Goal: Task Accomplishment & Management: Manage account settings

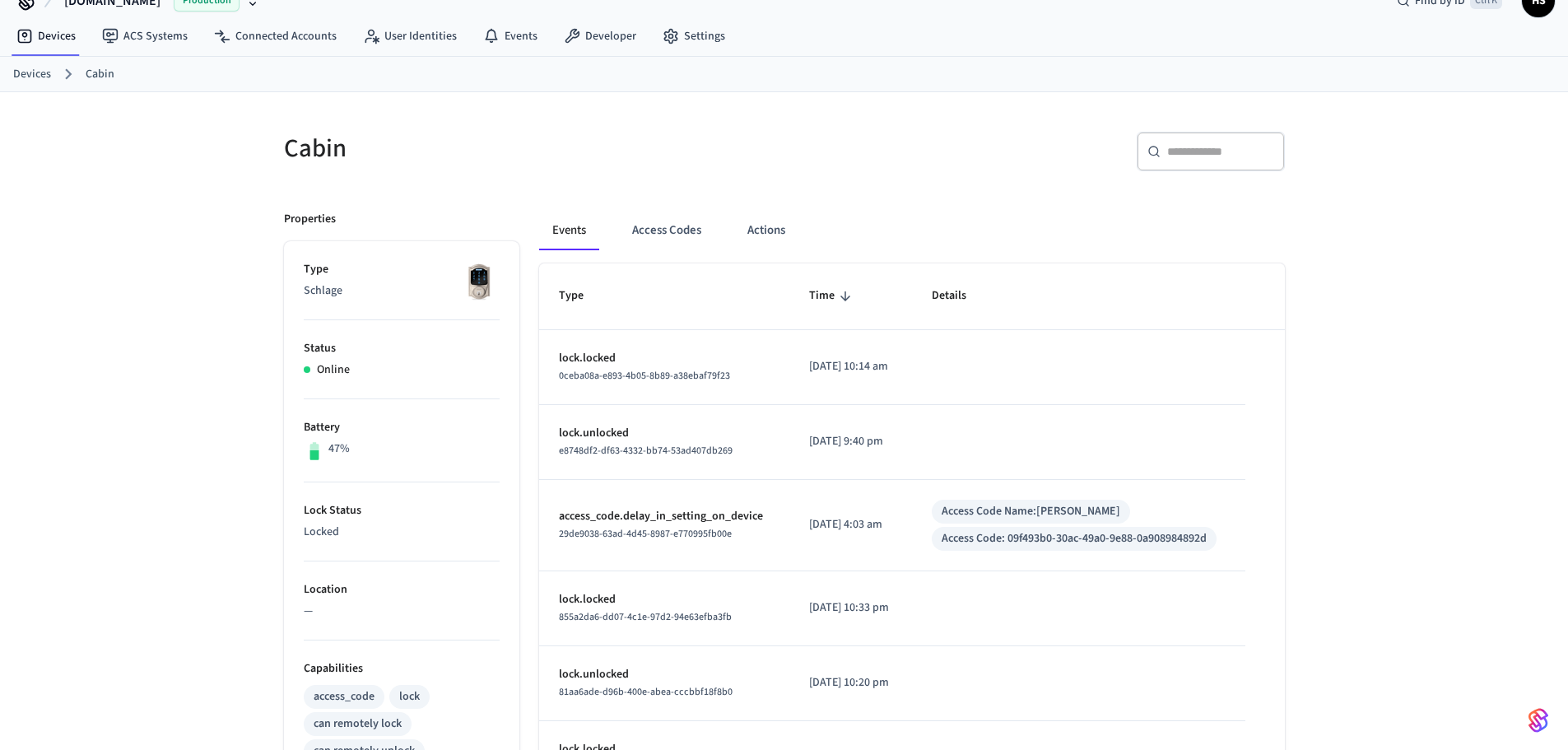
scroll to position [83, 0]
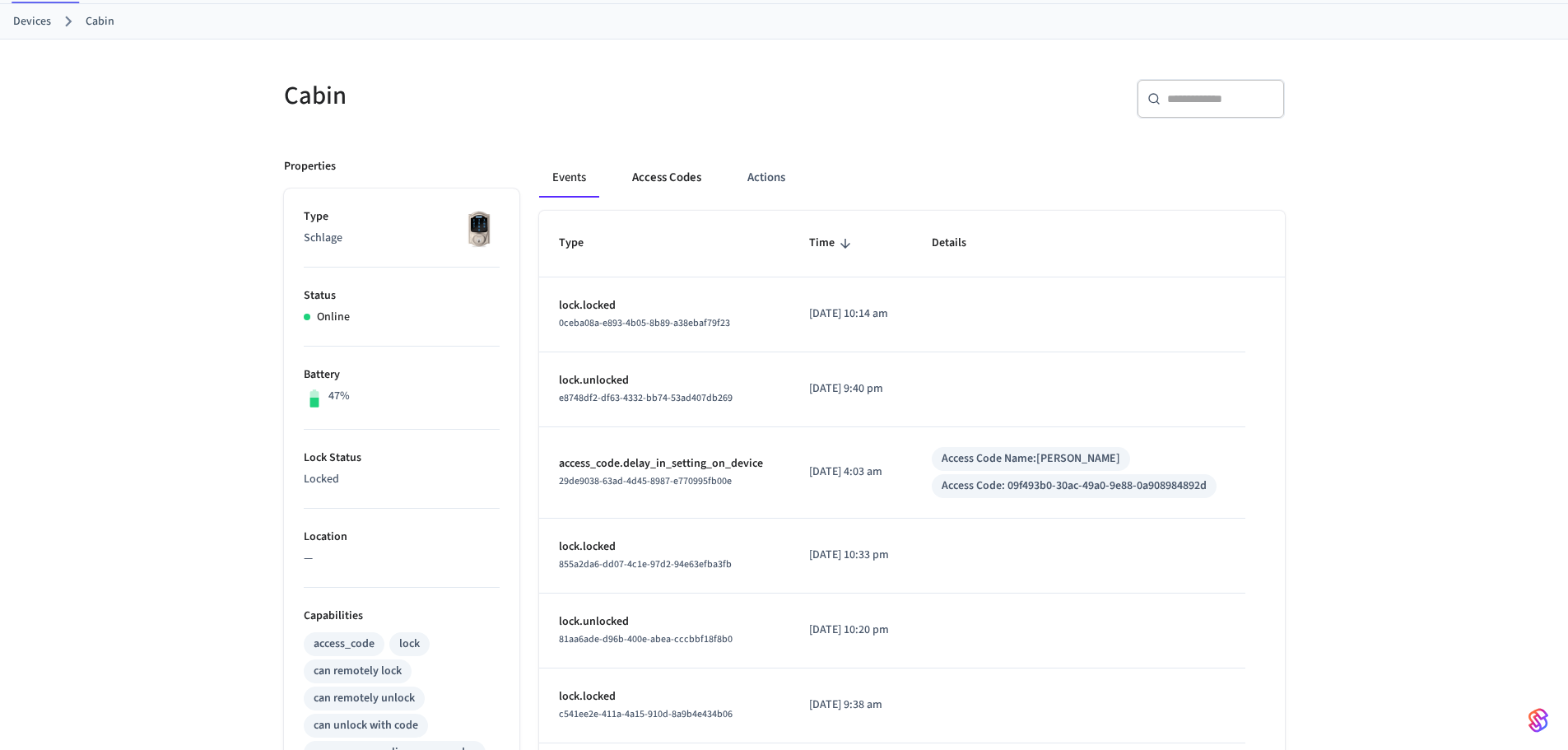
click at [678, 174] on button "Access Codes" at bounding box center [666, 178] width 96 height 40
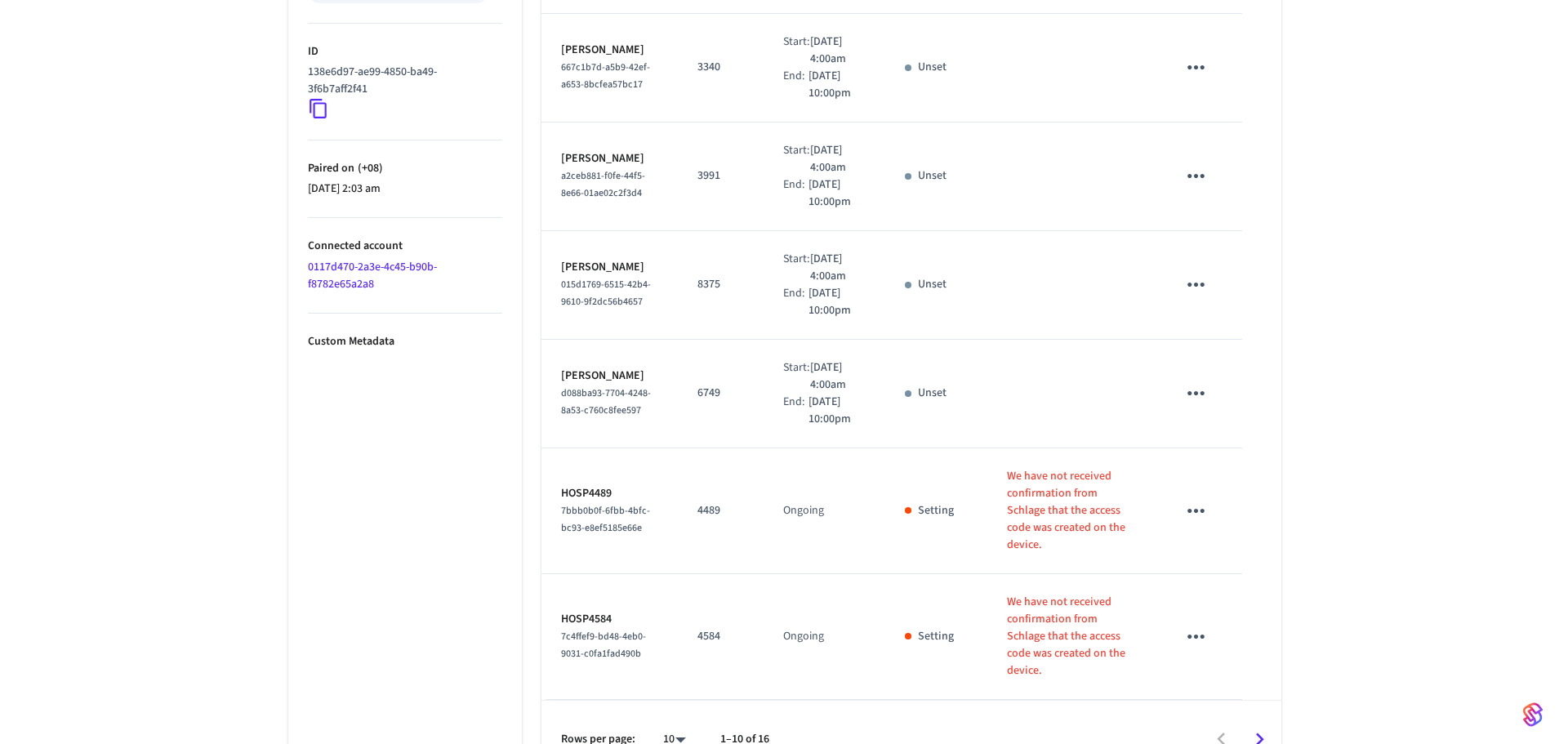
scroll to position [838, 0]
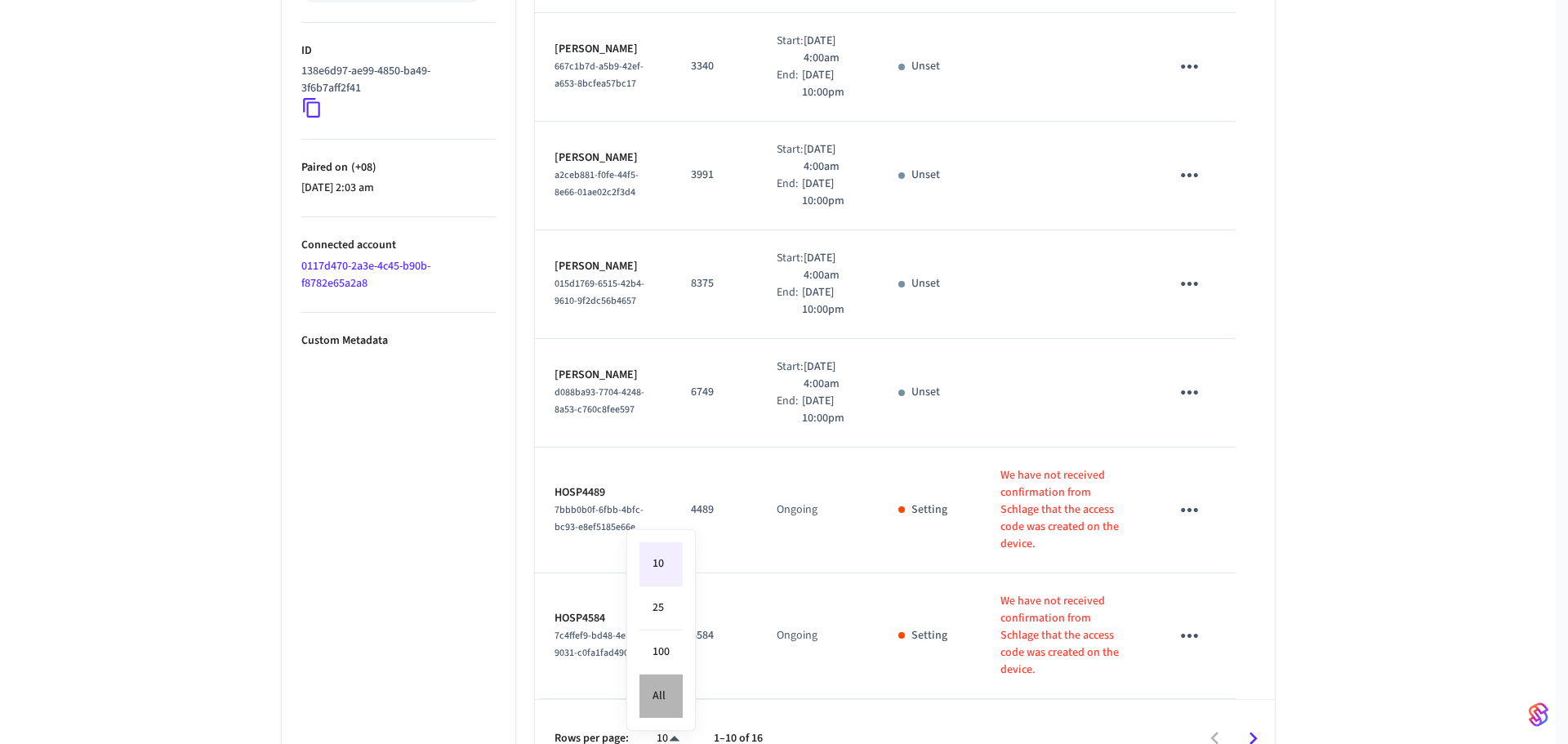
click at [660, 706] on li "All" at bounding box center [661, 696] width 44 height 44
type input "**"
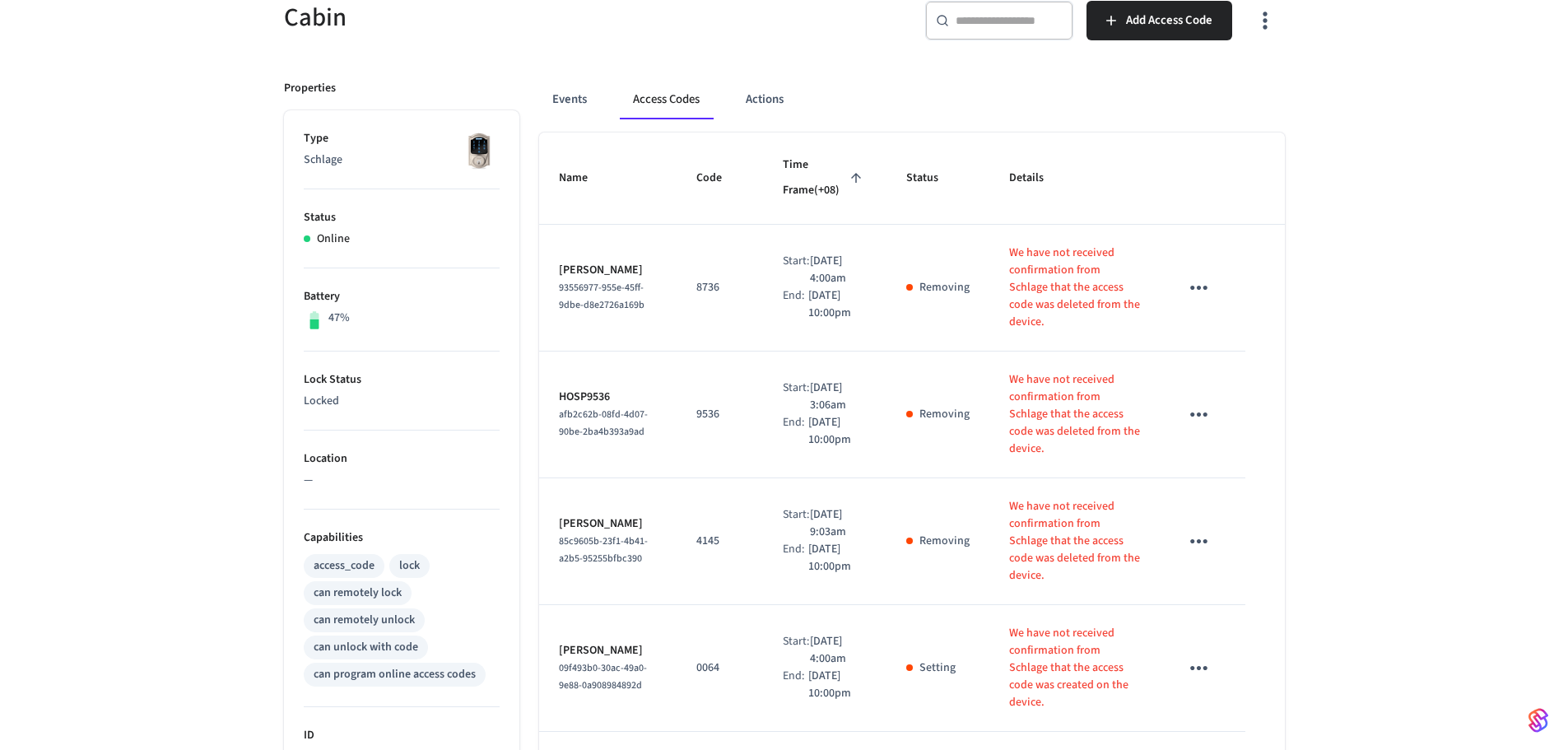
scroll to position [165, 0]
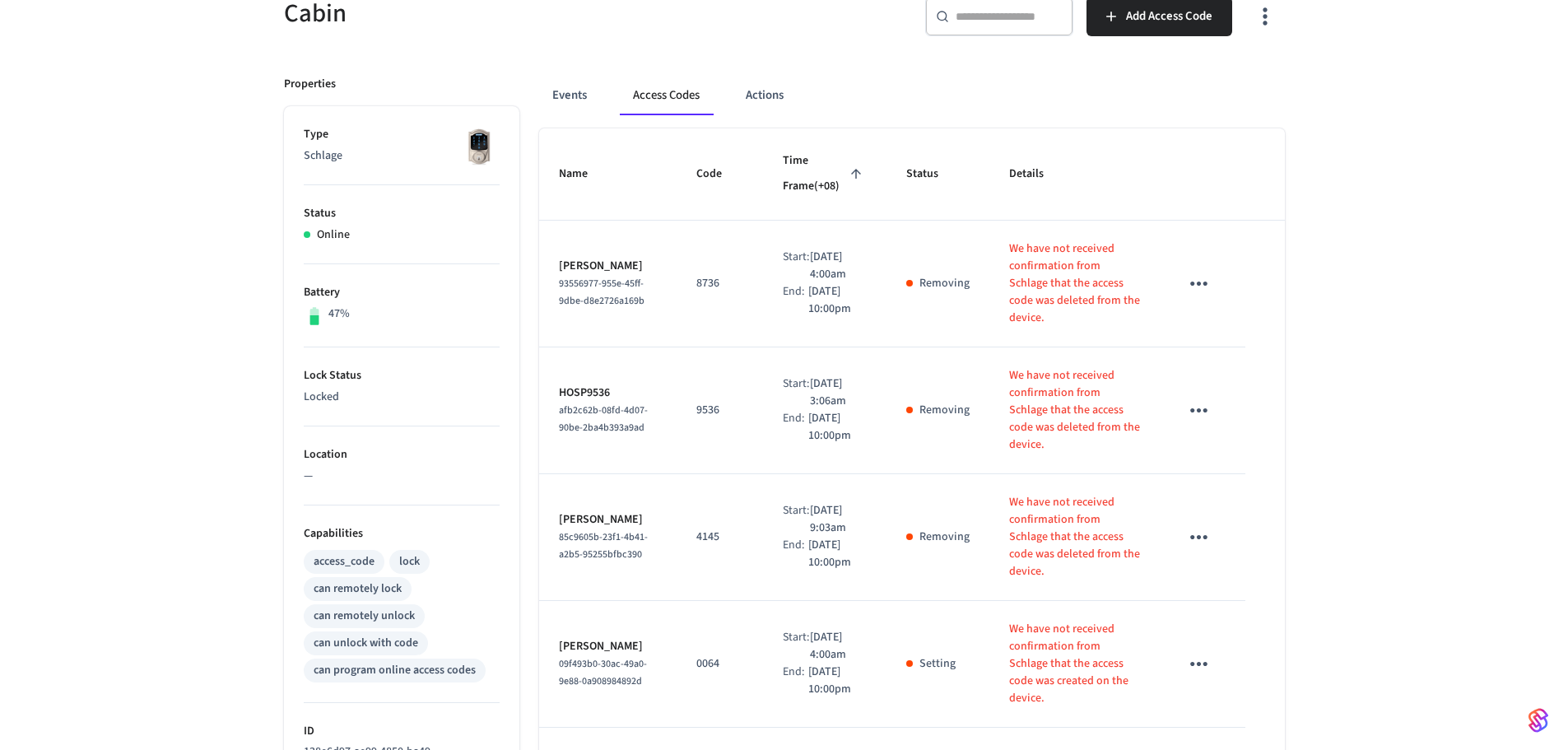
drag, startPoint x: 1483, startPoint y: 334, endPoint x: 1471, endPoint y: 284, distance: 51.4
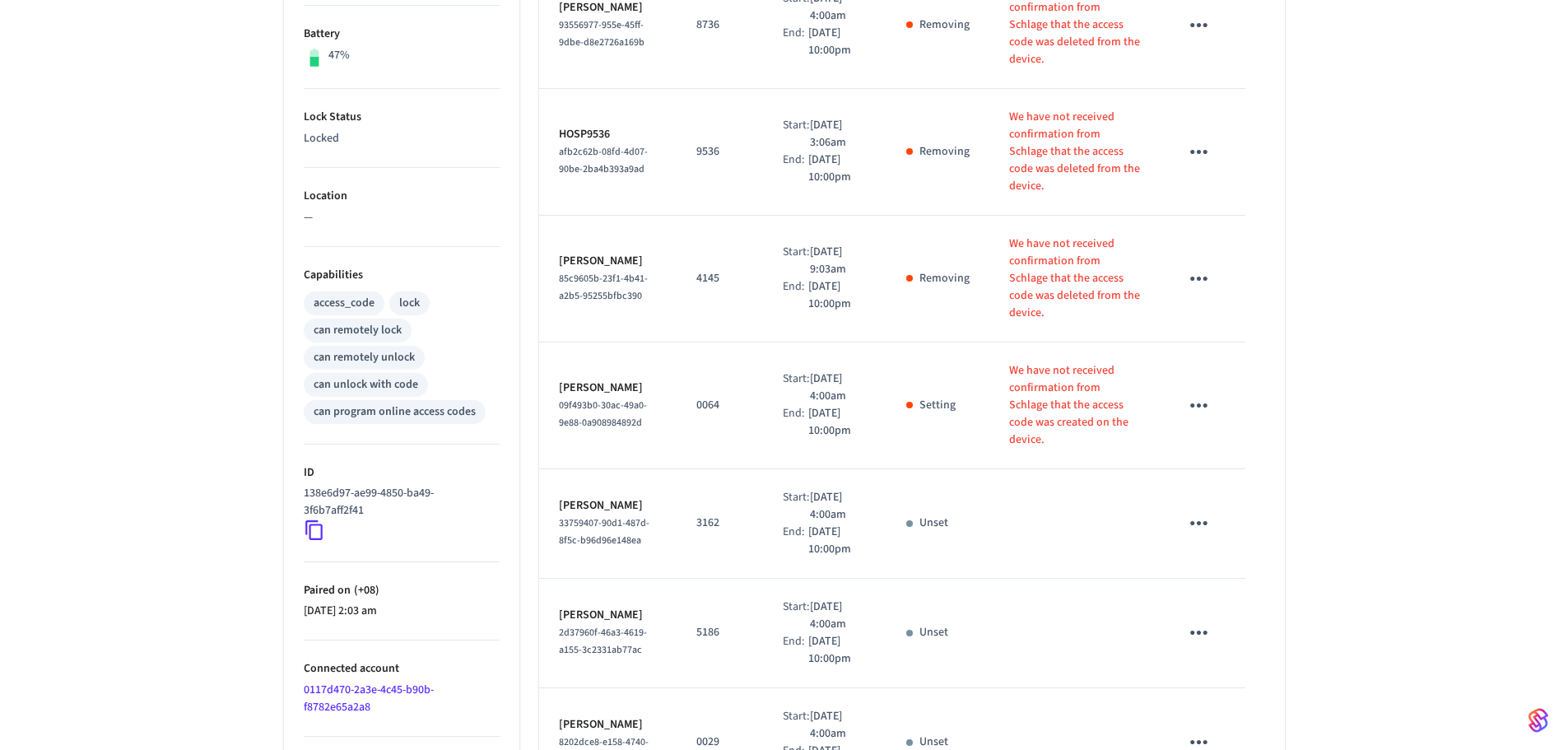
scroll to position [659, 0]
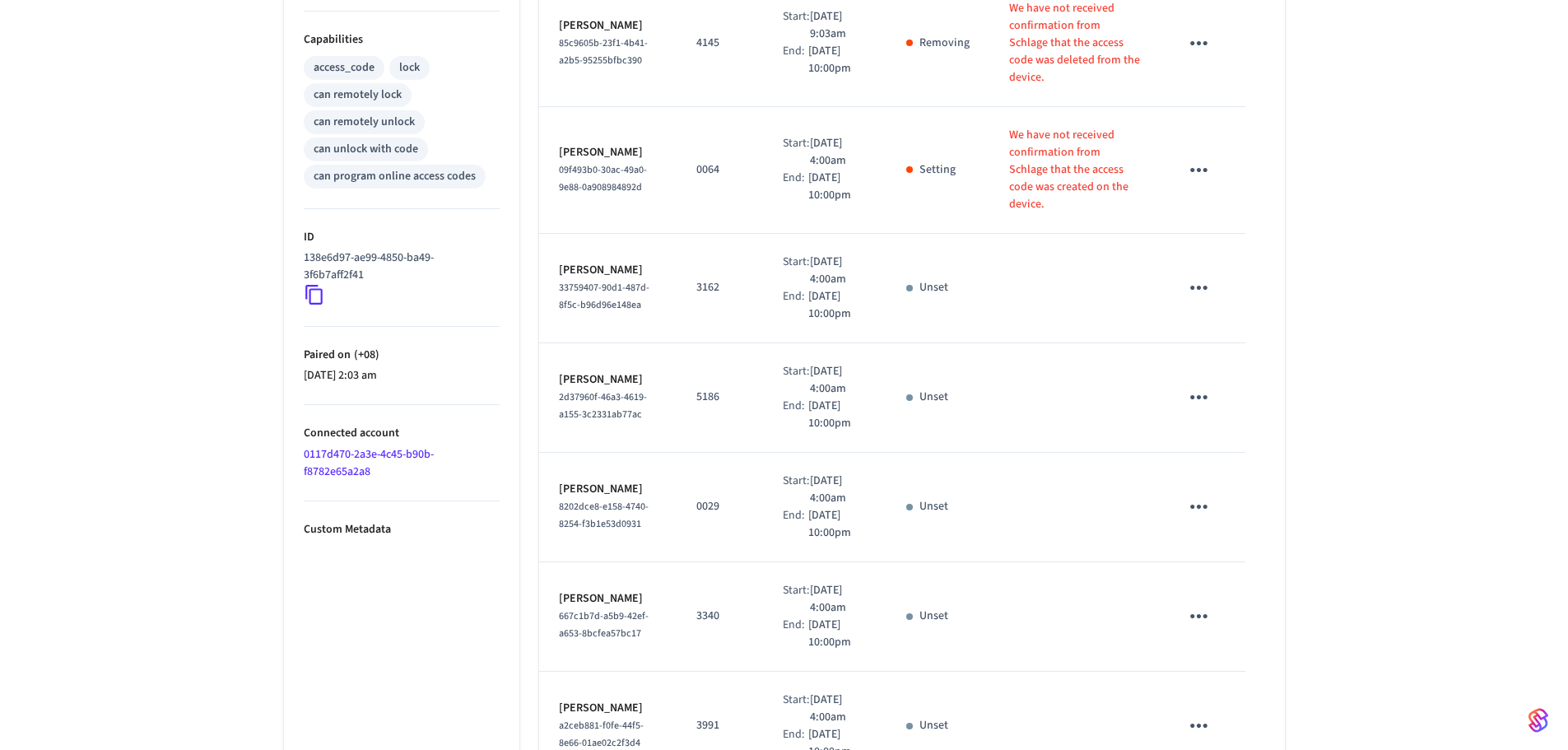
click at [358, 471] on link "0117d470-2a3e-4c45-b90b-f8782e65a2a8" at bounding box center [368, 463] width 130 height 34
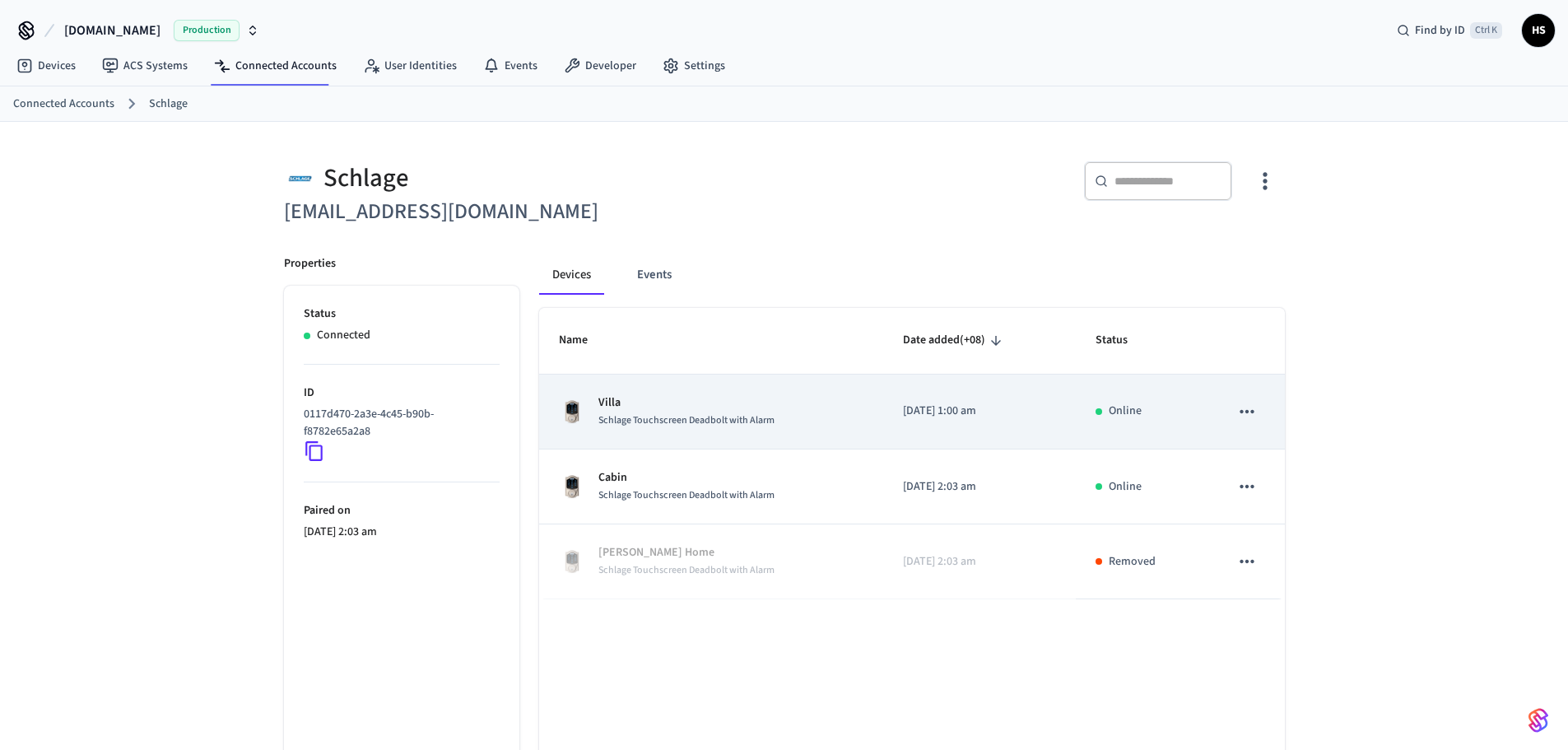
click at [661, 434] on td "Villa Schlage Touchscreen Deadbolt with Alarm" at bounding box center [711, 412] width 344 height 75
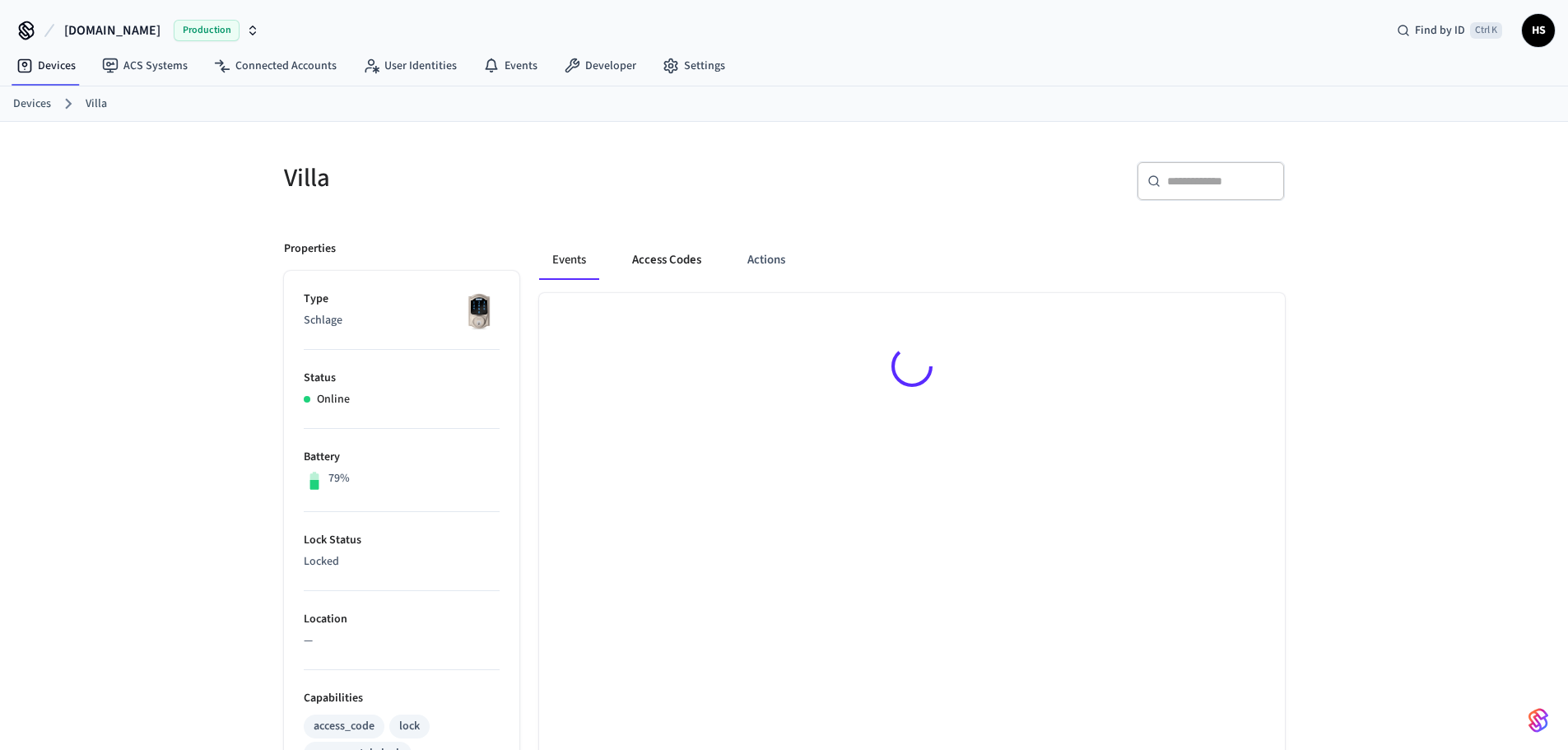
click at [676, 260] on button "Access Codes" at bounding box center [666, 260] width 96 height 40
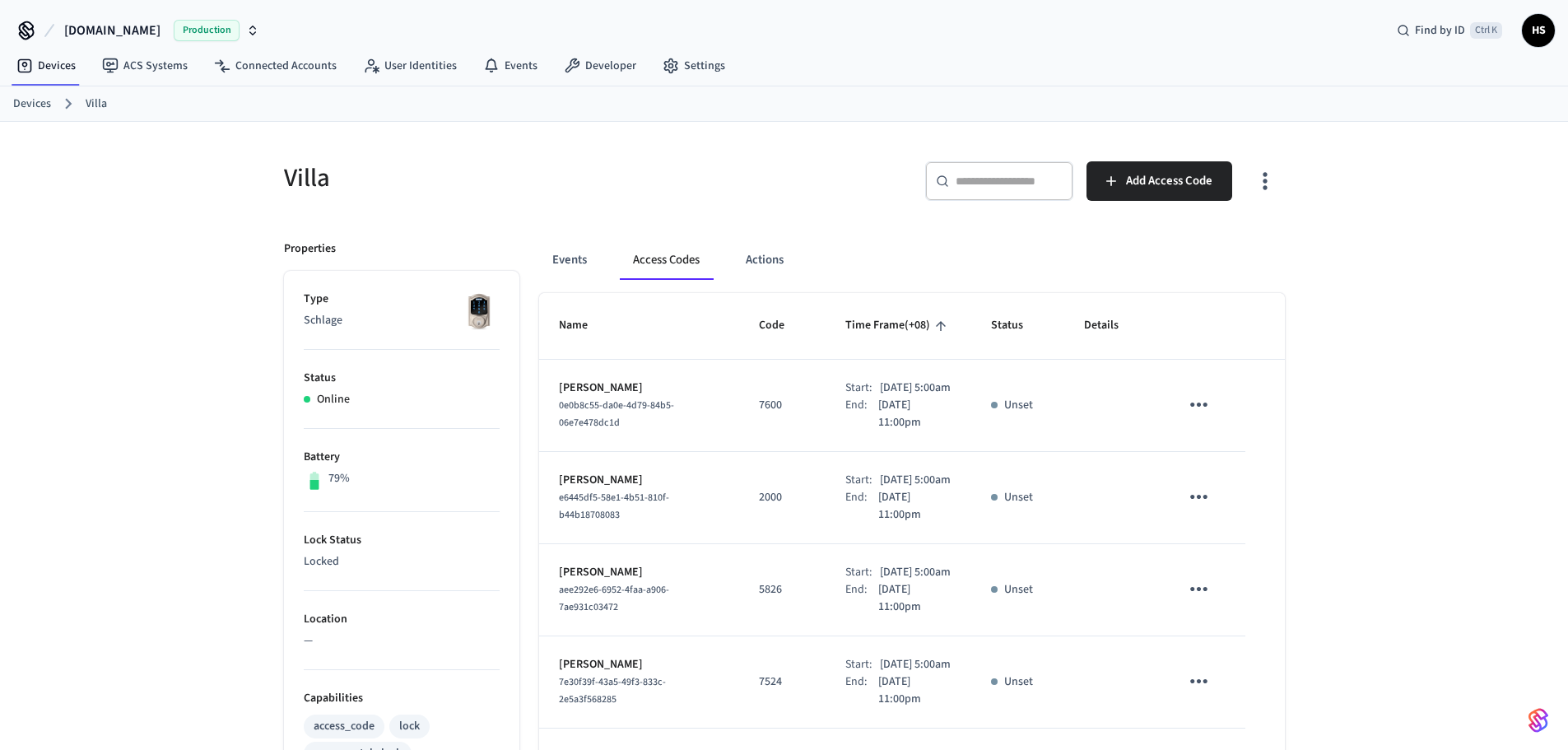
click at [687, 267] on button "Access Codes" at bounding box center [666, 260] width 93 height 40
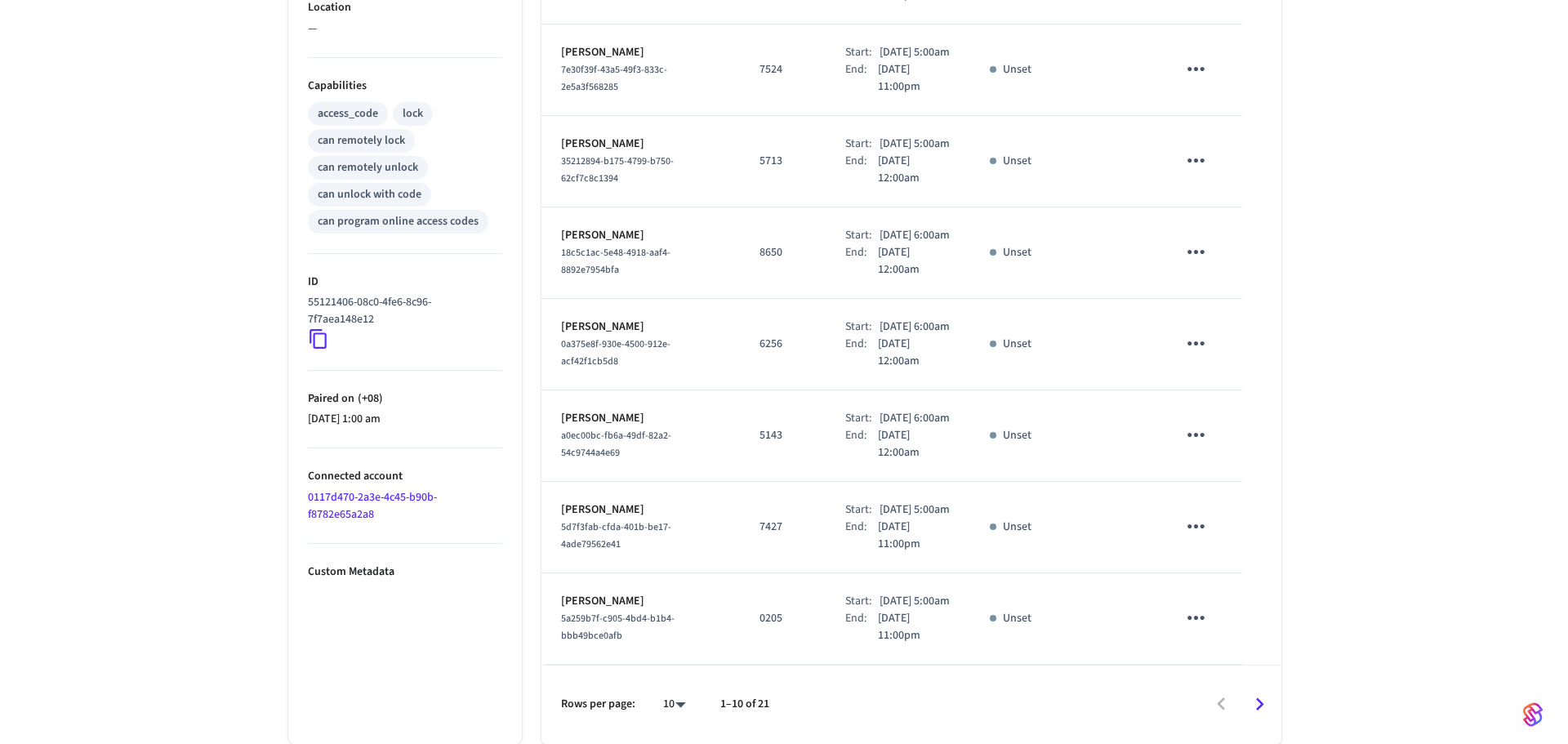
scroll to position [778, 0]
click at [669, 712] on body "[DOMAIN_NAME] Production Find by ID Ctrl K HS Devices ACS Systems Connected Acc…" at bounding box center [784, 68] width 1568 height 1351
click at [660, 690] on li "All" at bounding box center [661, 696] width 44 height 44
type input "**"
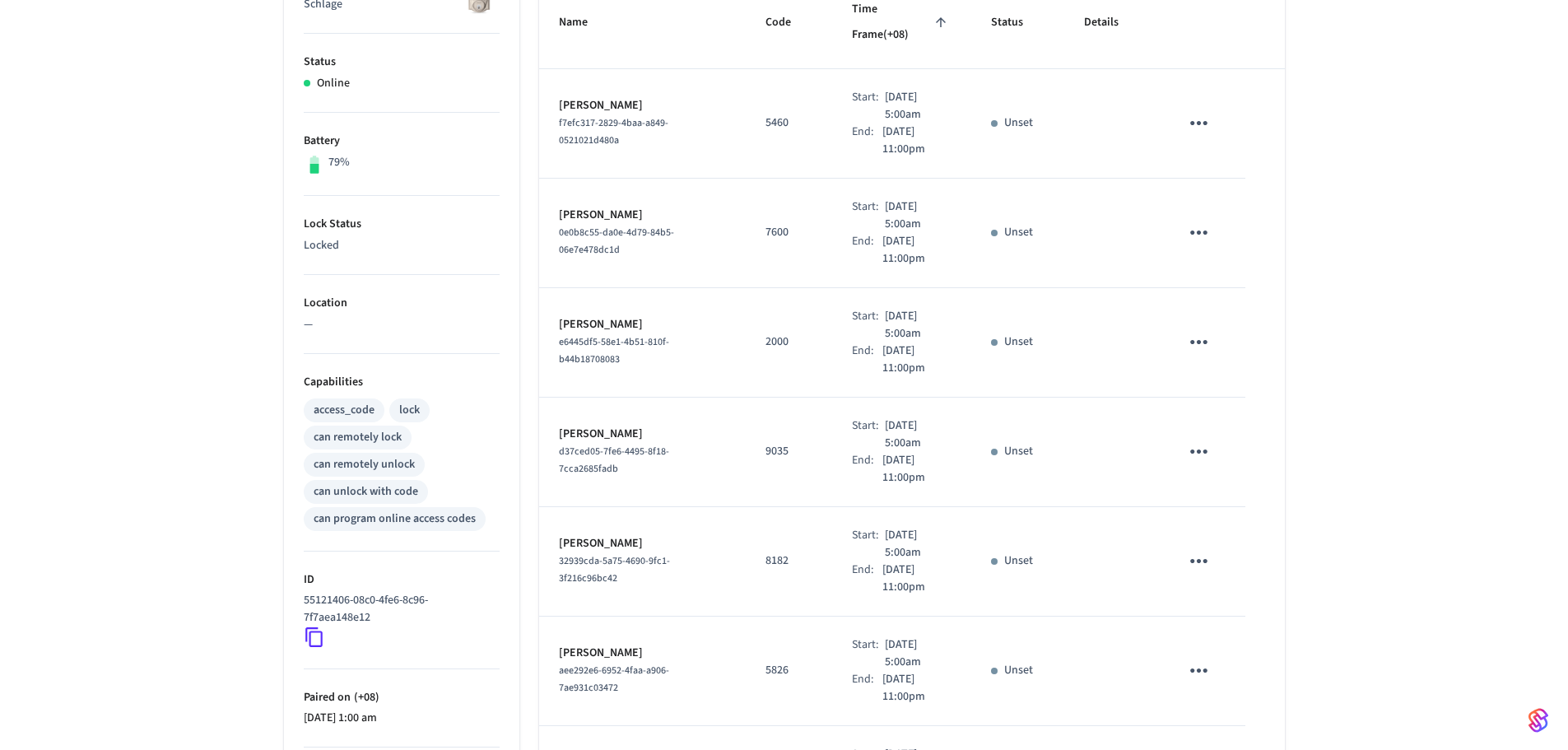
scroll to position [0, 0]
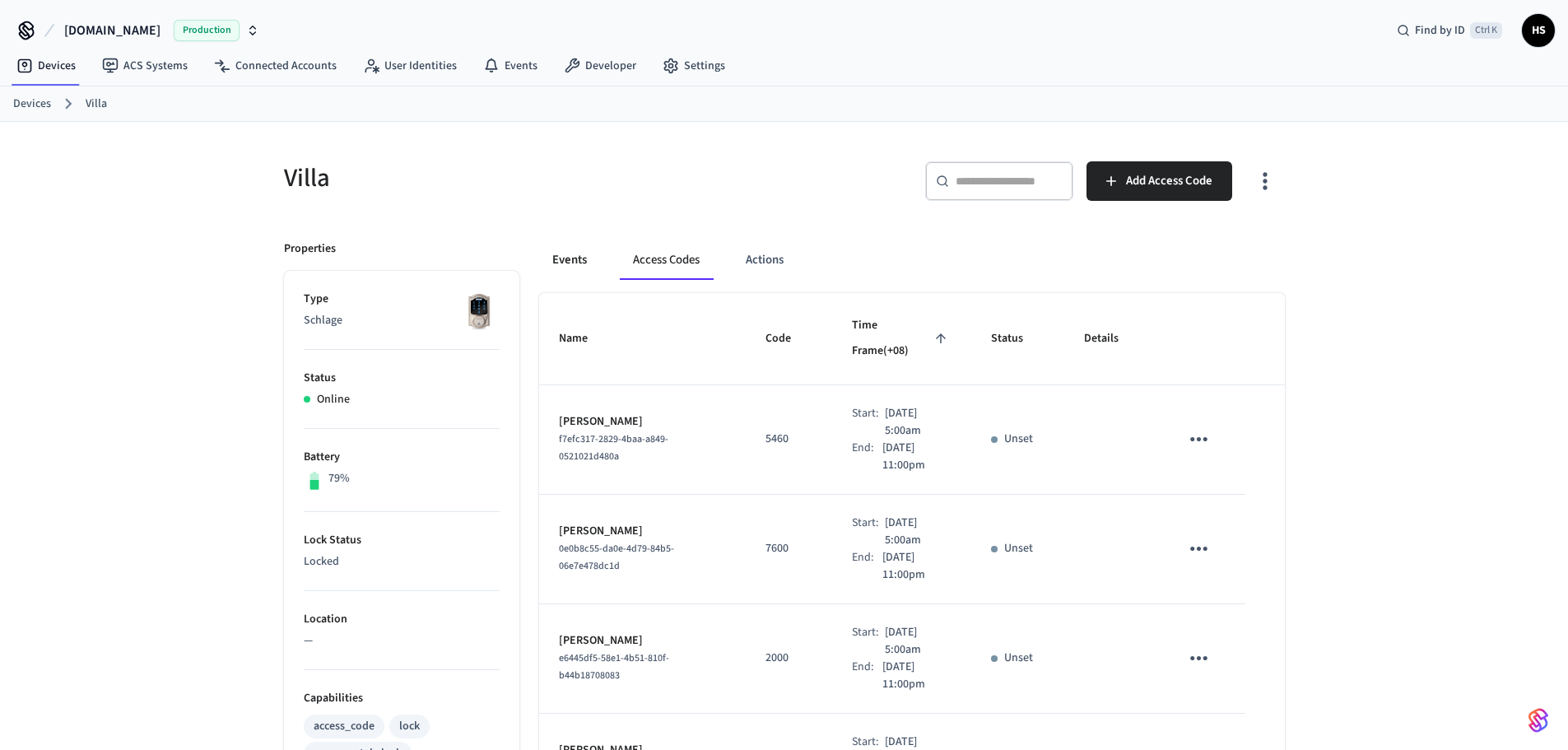
click at [568, 255] on button "Events" at bounding box center [570, 260] width 61 height 40
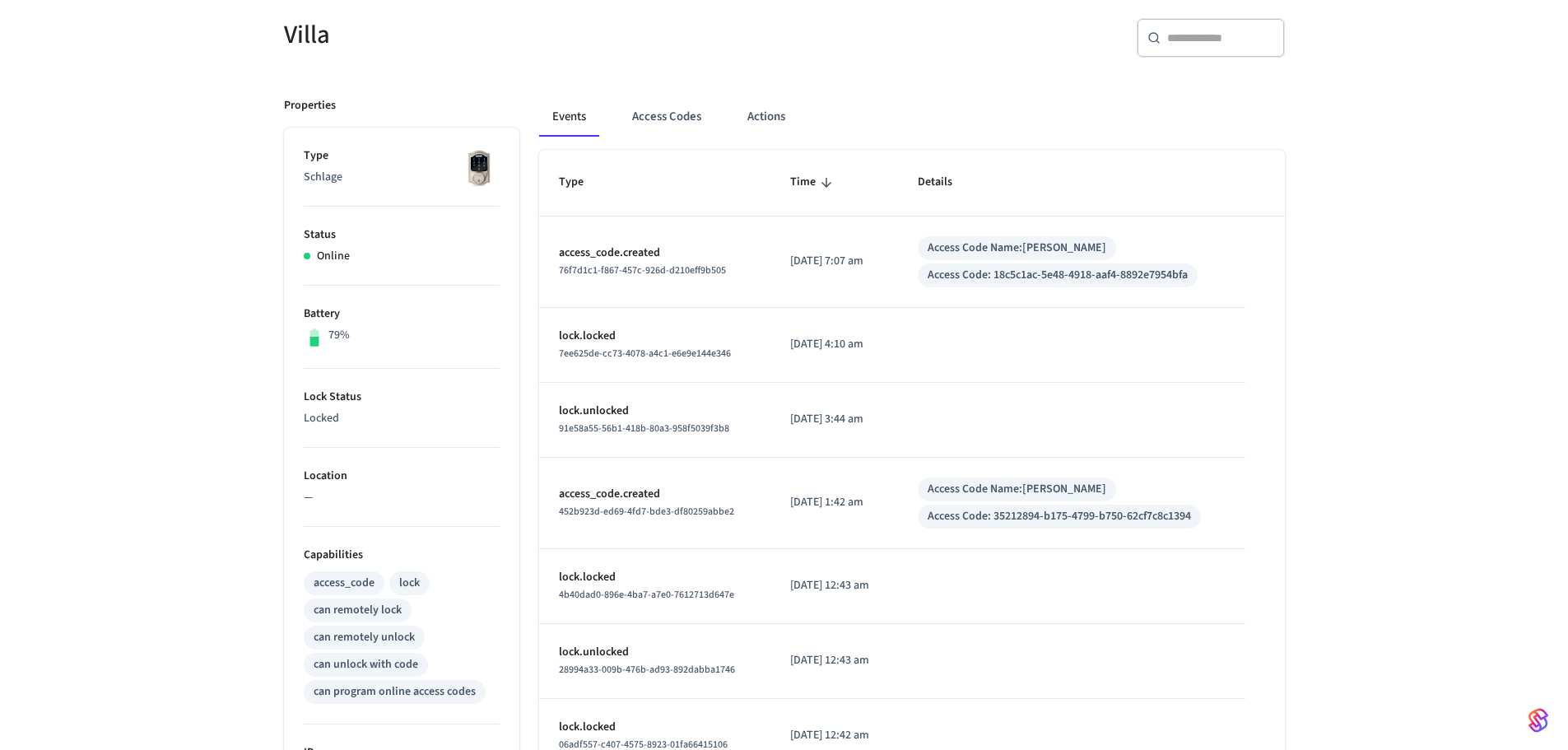
scroll to position [165, 0]
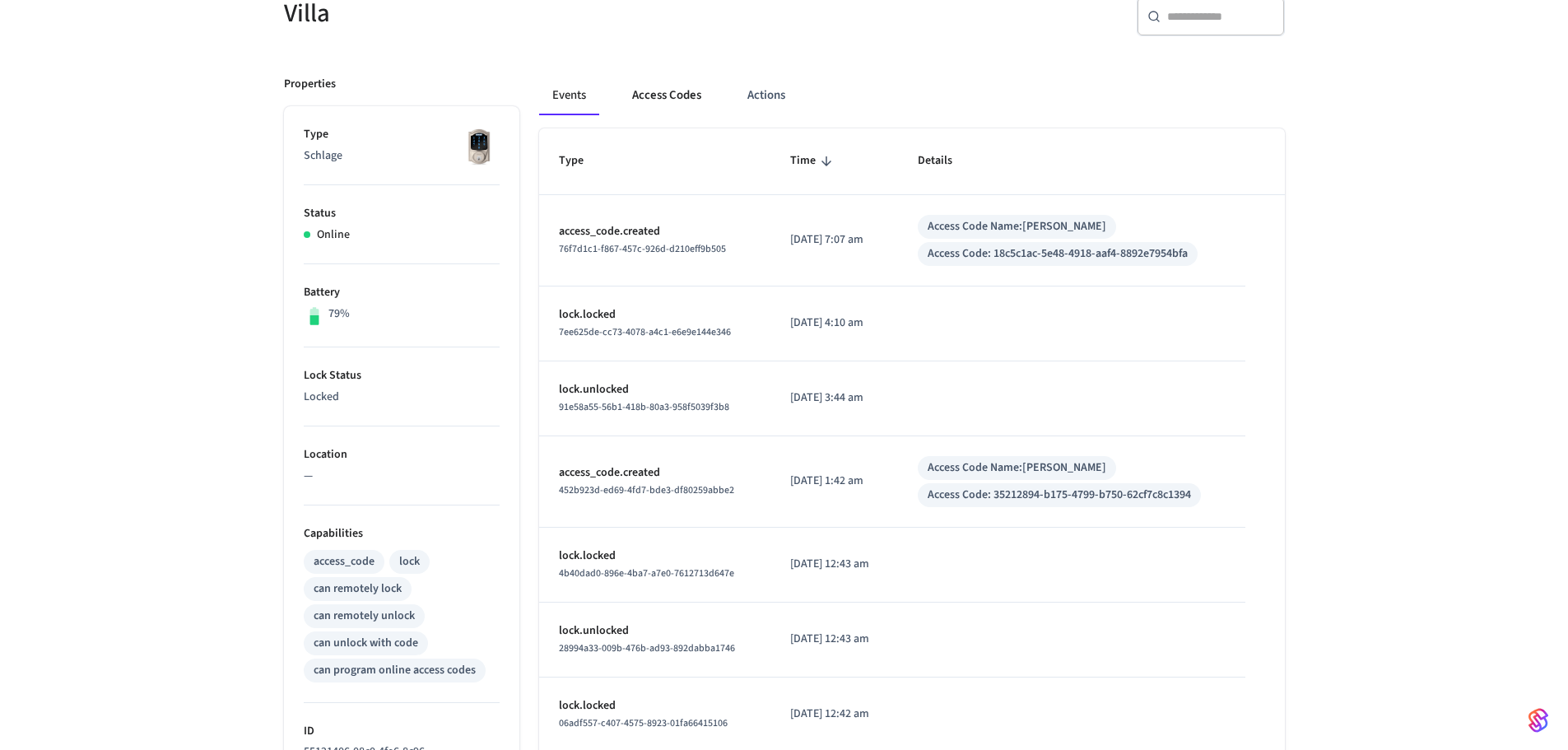
click at [677, 104] on button "Access Codes" at bounding box center [666, 96] width 96 height 40
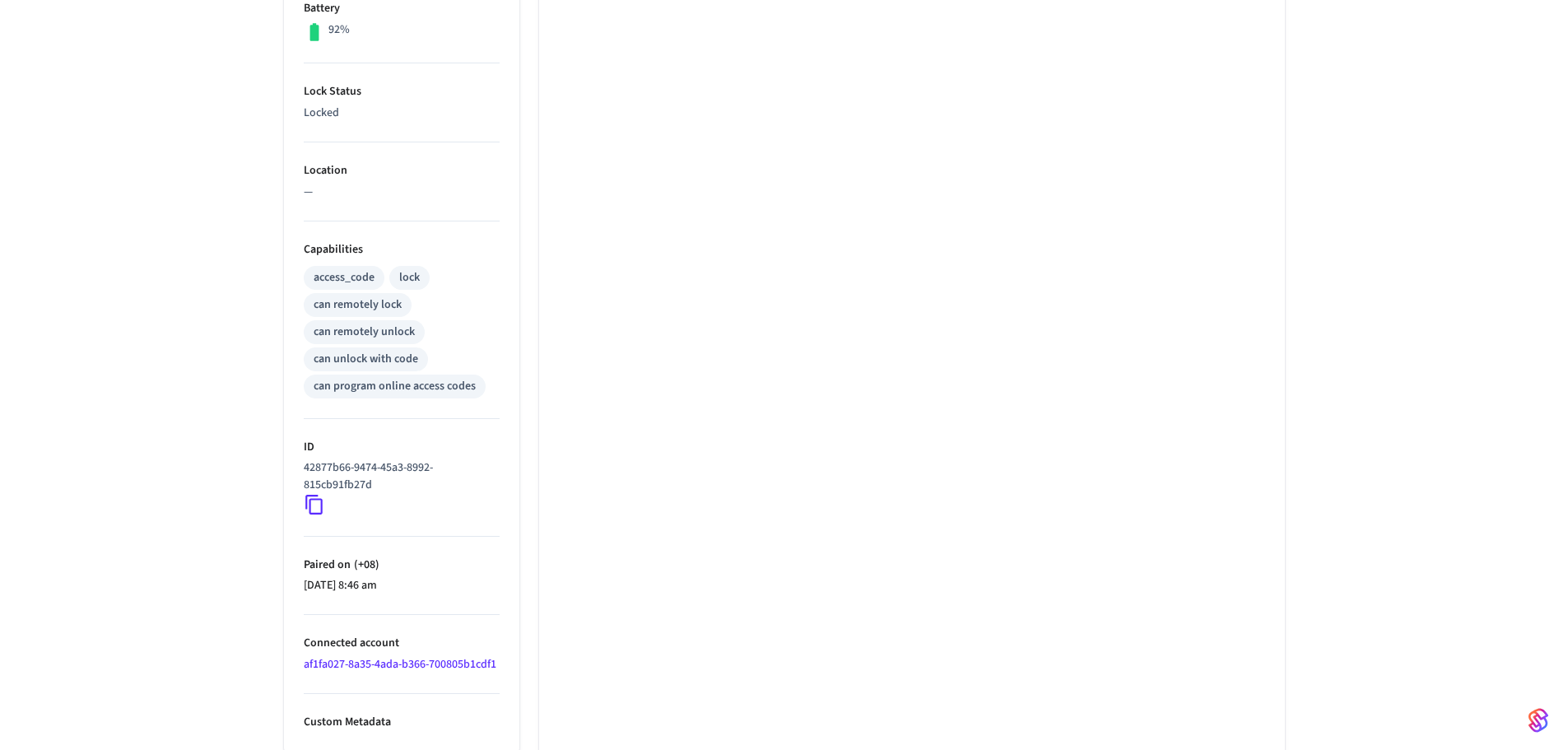
scroll to position [453, 0]
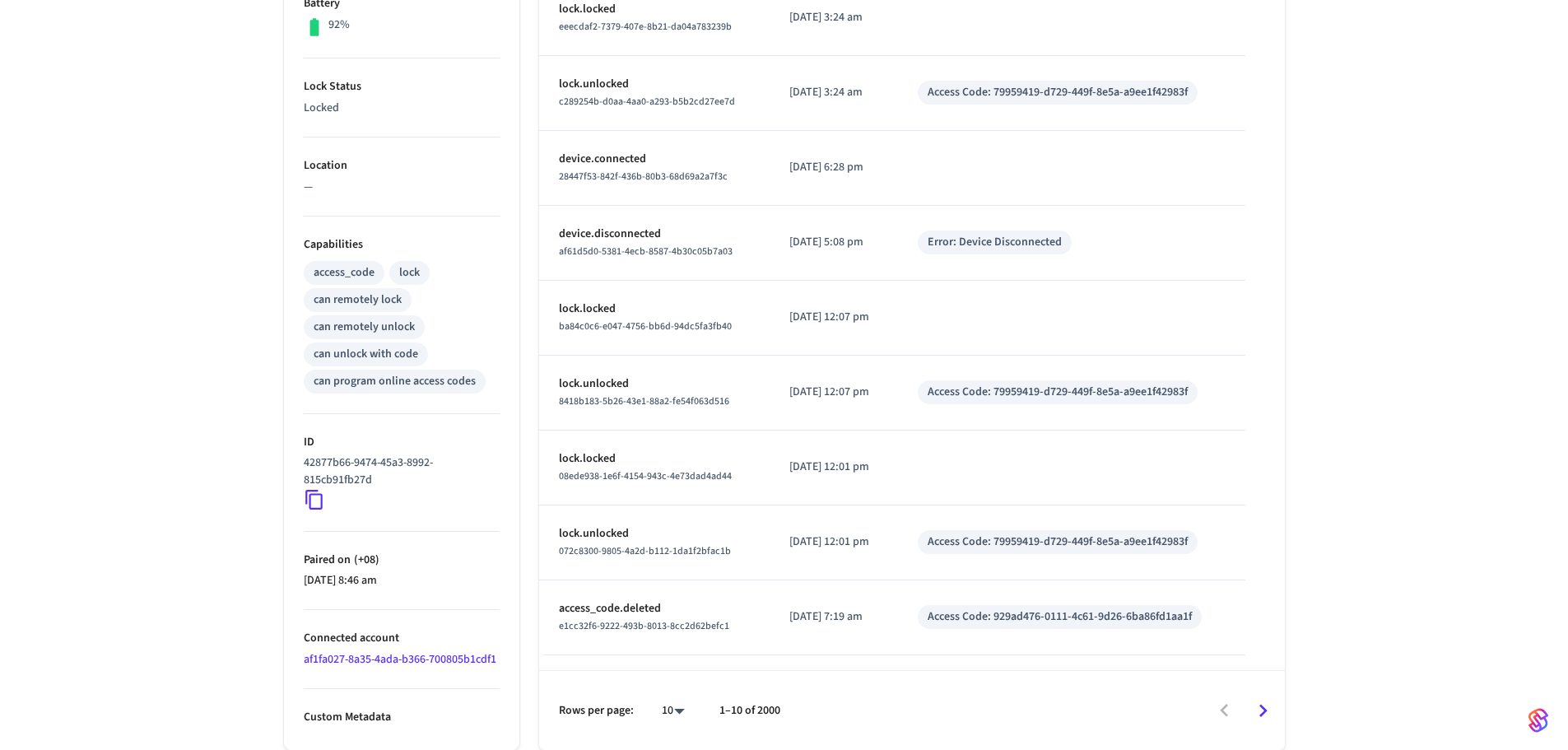
click at [437, 659] on link "af1fa027-8a35-4ada-b366-700805b1cdf1" at bounding box center [399, 659] width 192 height 16
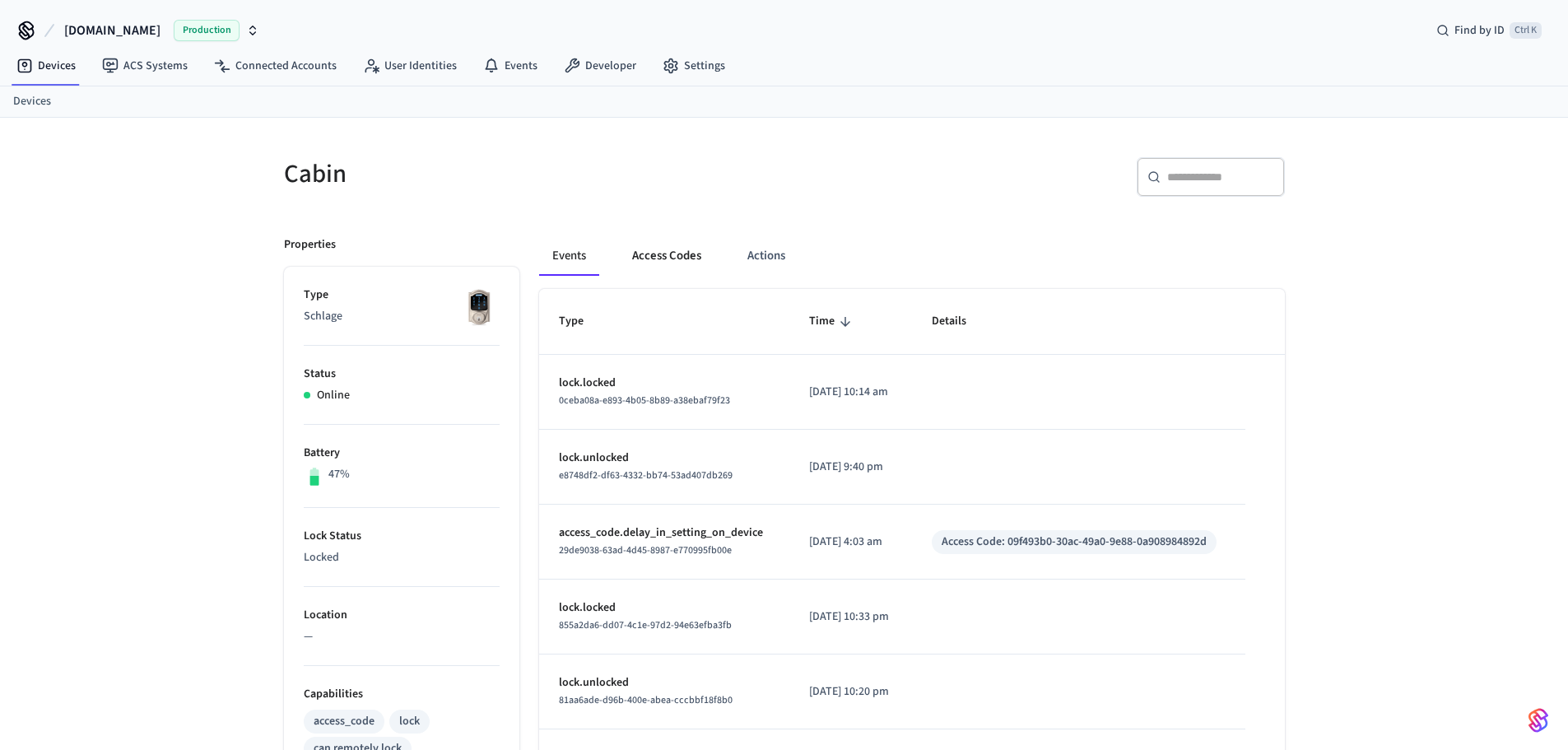
click at [678, 266] on button "Access Codes" at bounding box center [666, 256] width 96 height 40
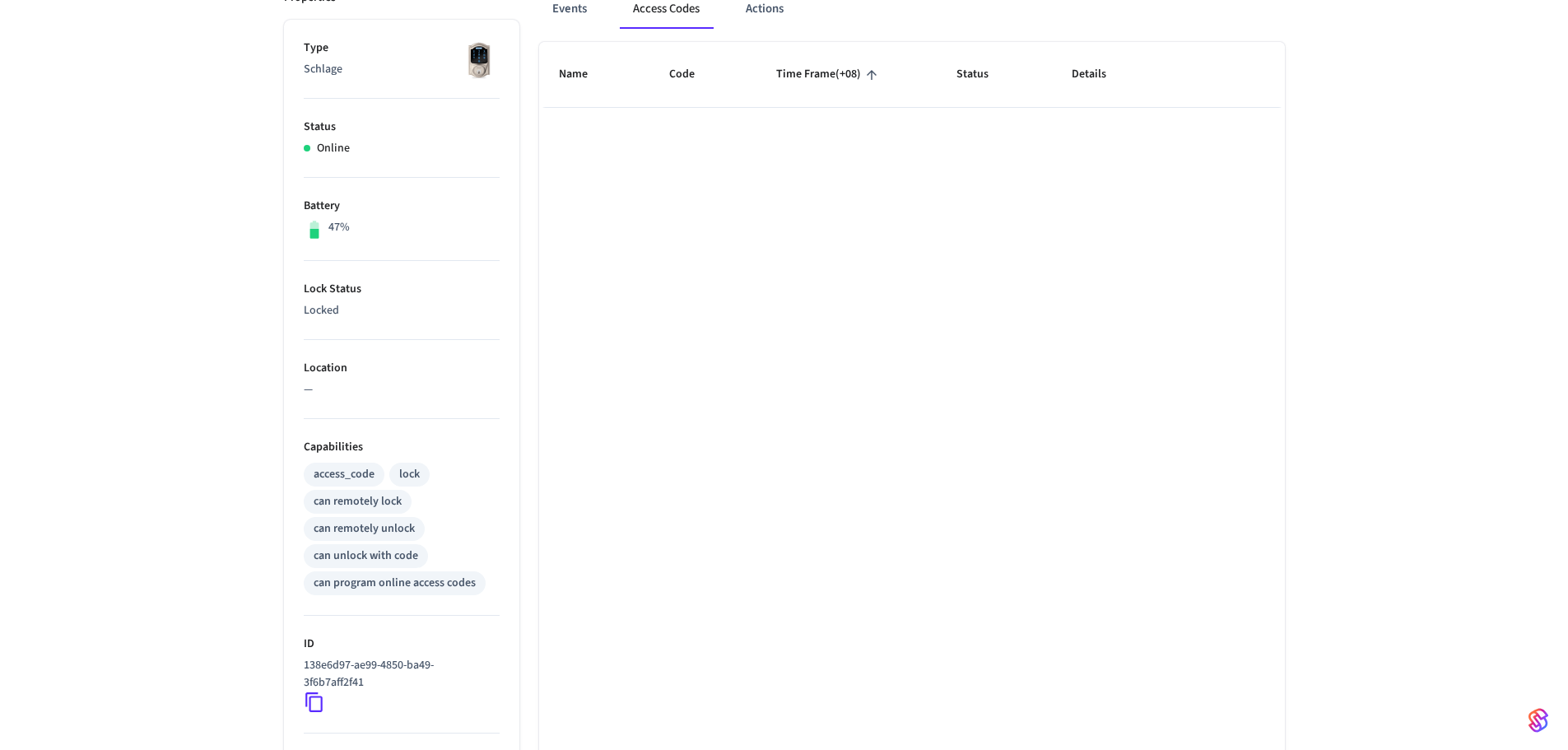
drag, startPoint x: 831, startPoint y: 459, endPoint x: 799, endPoint y: 462, distance: 32.1
click at [831, 459] on div "Name Code Time Frame (+08) Status Details Rows per page: 10 ** 0–0 of 0" at bounding box center [912, 506] width 746 height 928
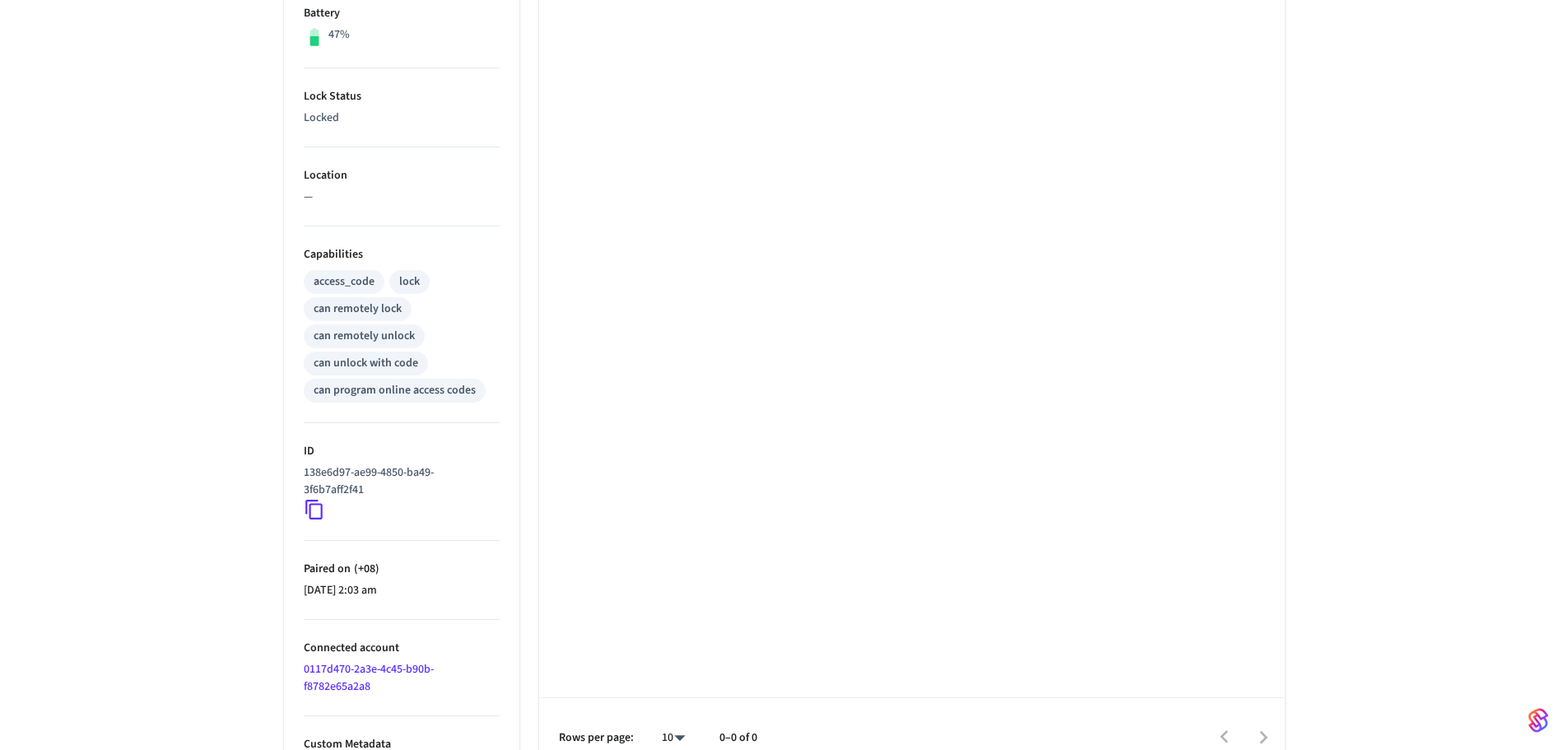
scroll to position [467, 0]
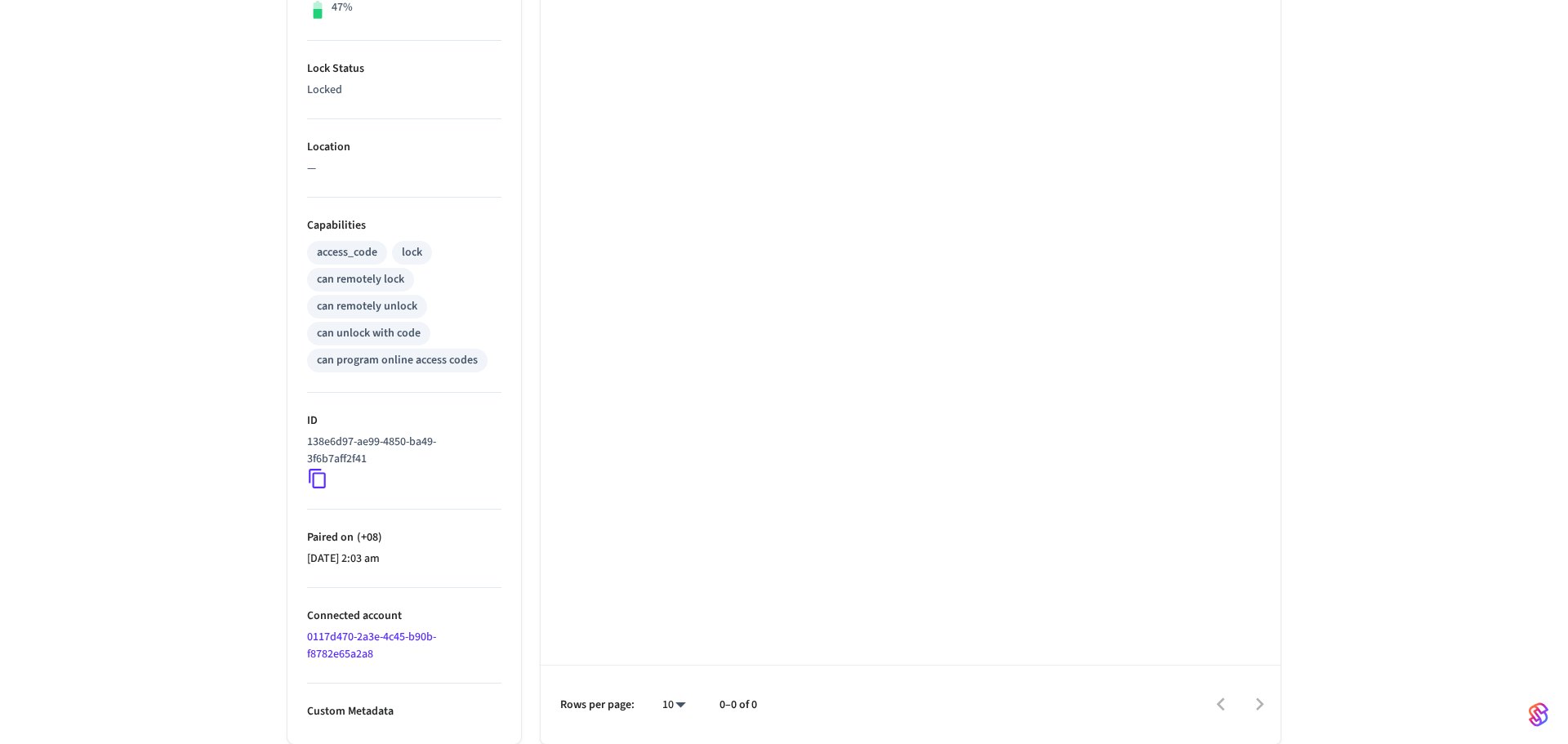
click at [662, 706] on body "Hospitable.com Production Find by ID Ctrl K Devices ACS Systems Connected Accou…" at bounding box center [784, 140] width 1568 height 1208
click at [673, 693] on li "All" at bounding box center [661, 696] width 44 height 44
type input "**"
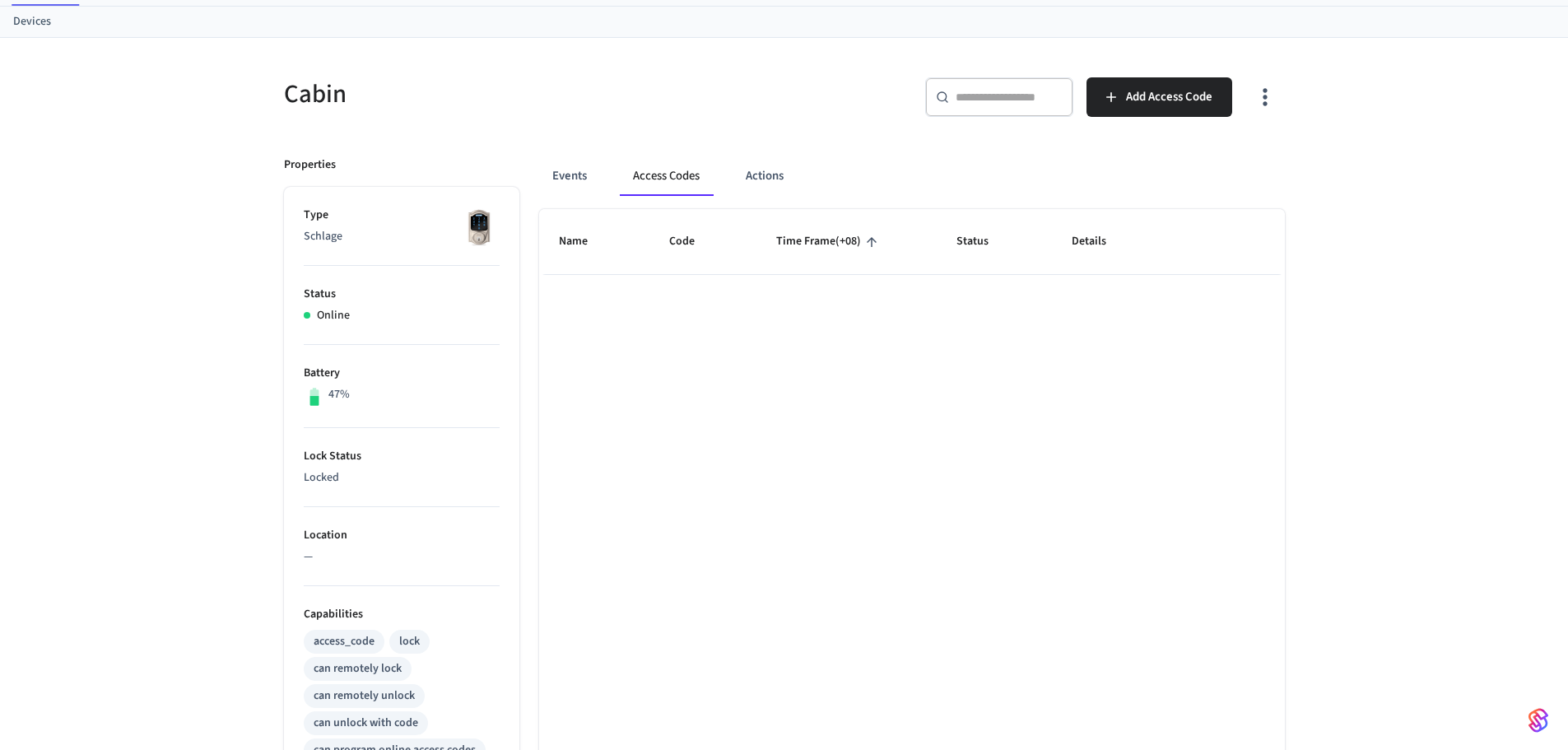
scroll to position [0, 0]
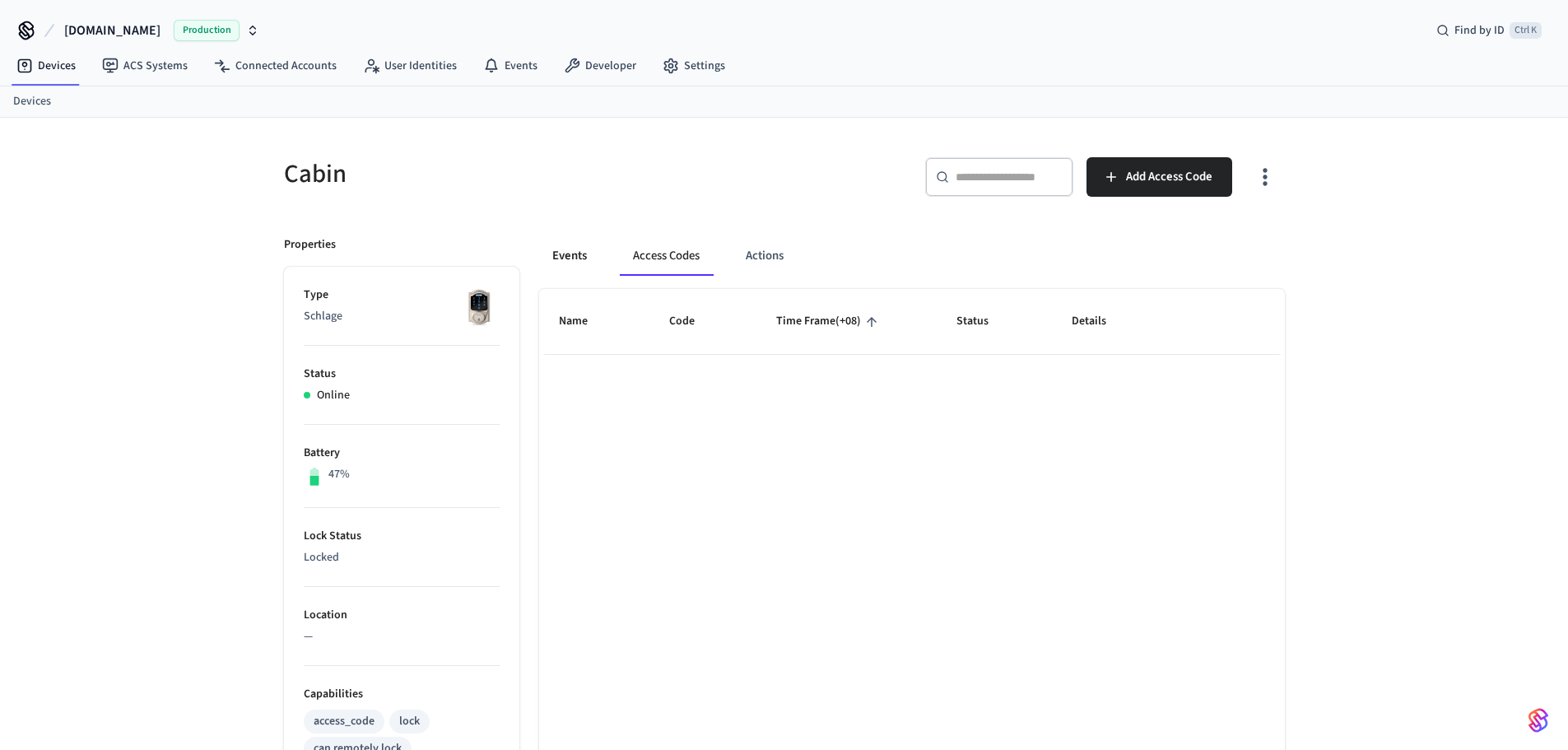
click at [564, 257] on button "Events" at bounding box center [570, 256] width 61 height 40
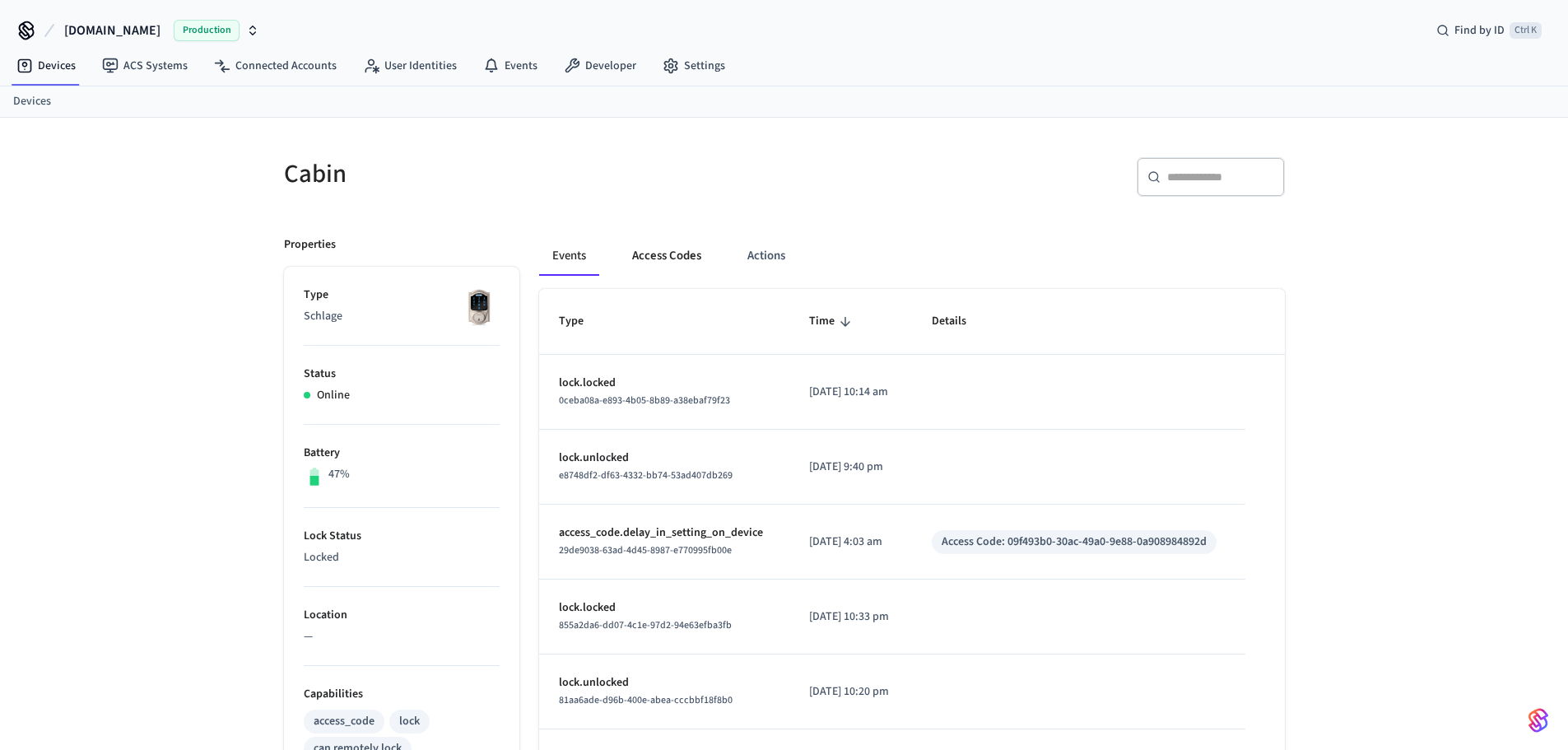
click at [659, 247] on button "Access Codes" at bounding box center [666, 256] width 96 height 40
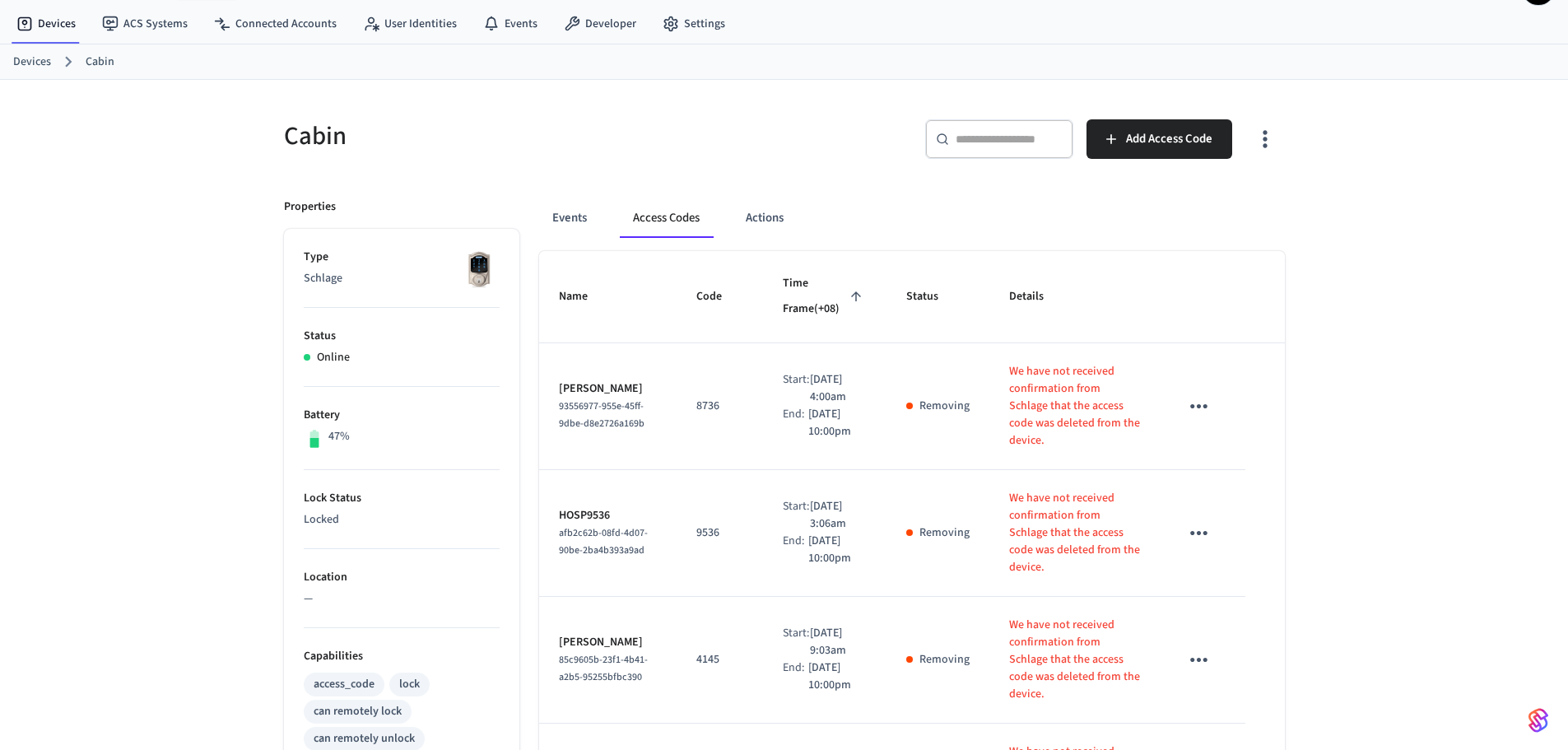
scroll to position [20, 0]
